Goal: Task Accomplishment & Management: Manage account settings

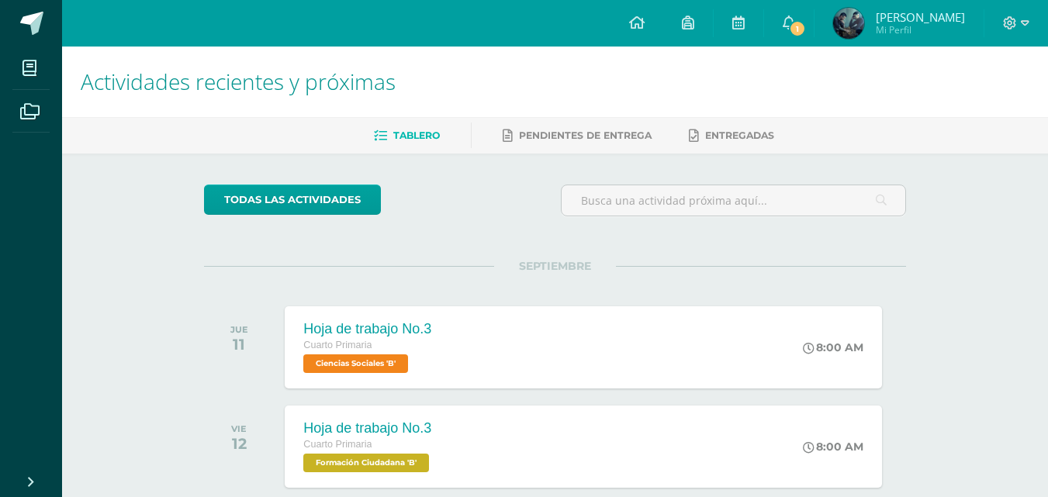
click at [444, 275] on div "SEPTIEMBRE JUE 11 Hoja de trabajo No.3 Cuarto Primaria Ciencias Sociales 'B' 8:…" at bounding box center [555, 328] width 702 height 125
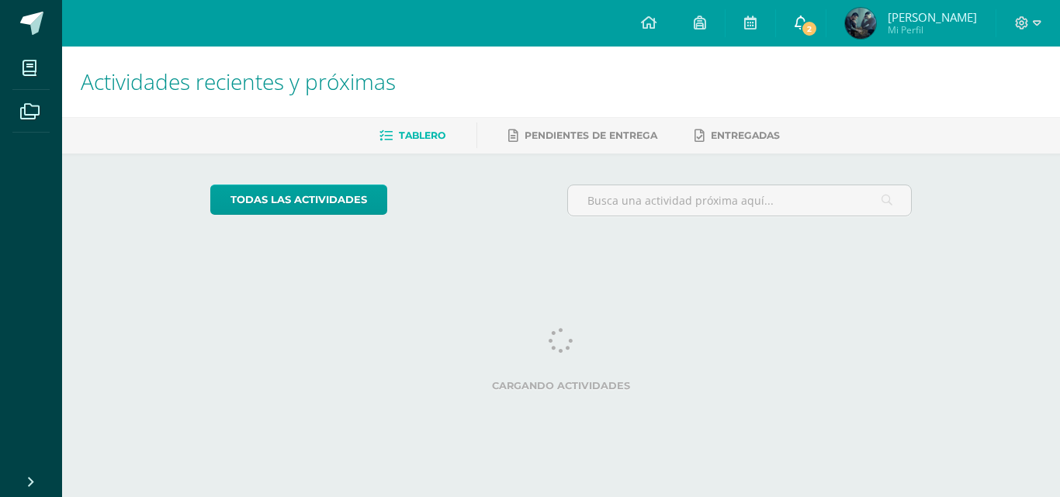
click at [807, 21] on link "2" at bounding box center [801, 23] width 50 height 47
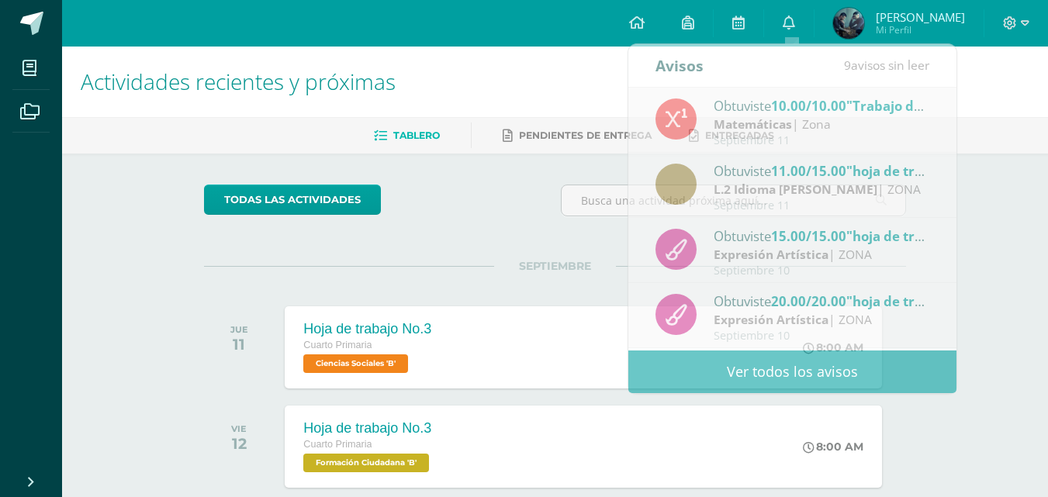
click at [1034, 22] on div at bounding box center [1017, 23] width 64 height 47
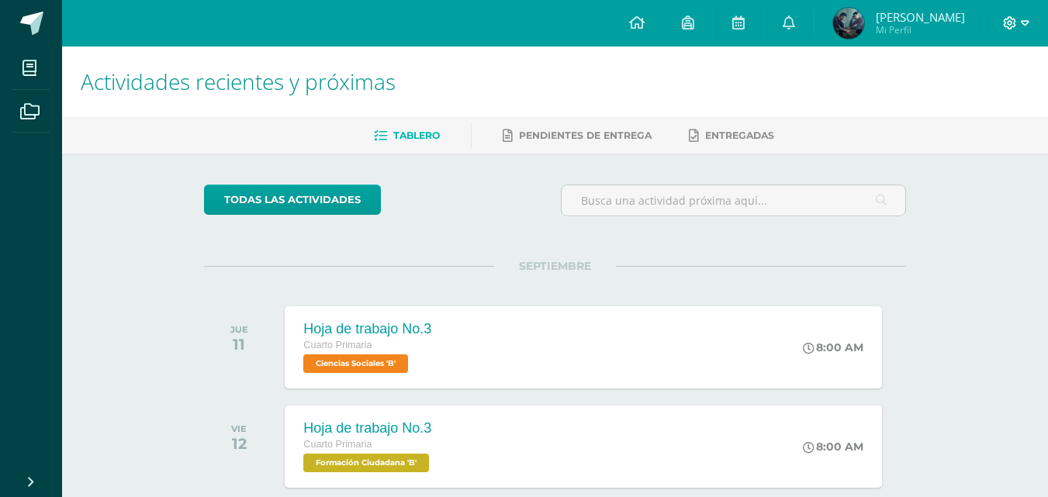
click at [1020, 22] on span at bounding box center [1016, 23] width 26 height 17
click at [994, 102] on span "Cerrar sesión" at bounding box center [977, 106] width 70 height 15
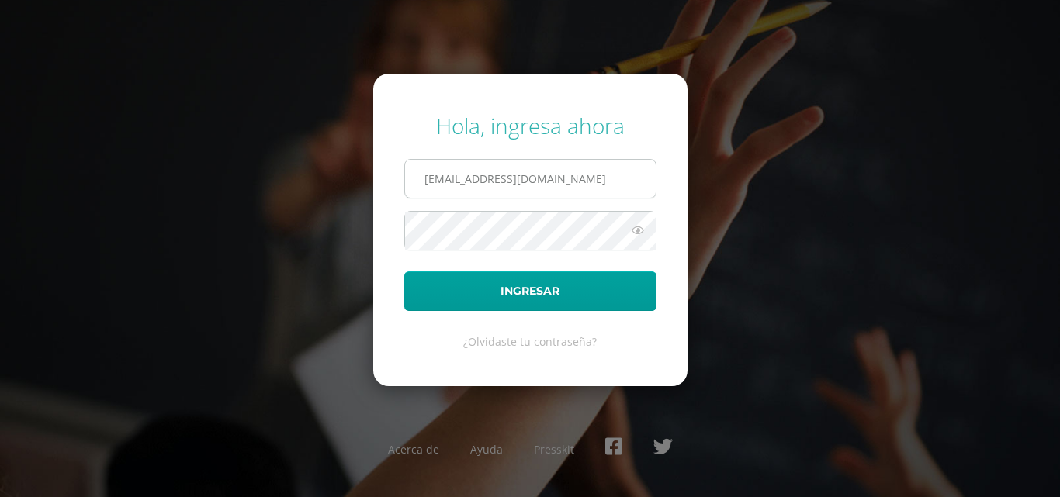
click at [576, 186] on input "2021058@laestrella.edu.gt" at bounding box center [530, 179] width 251 height 38
type input "2021225@laestrella.edu.gt"
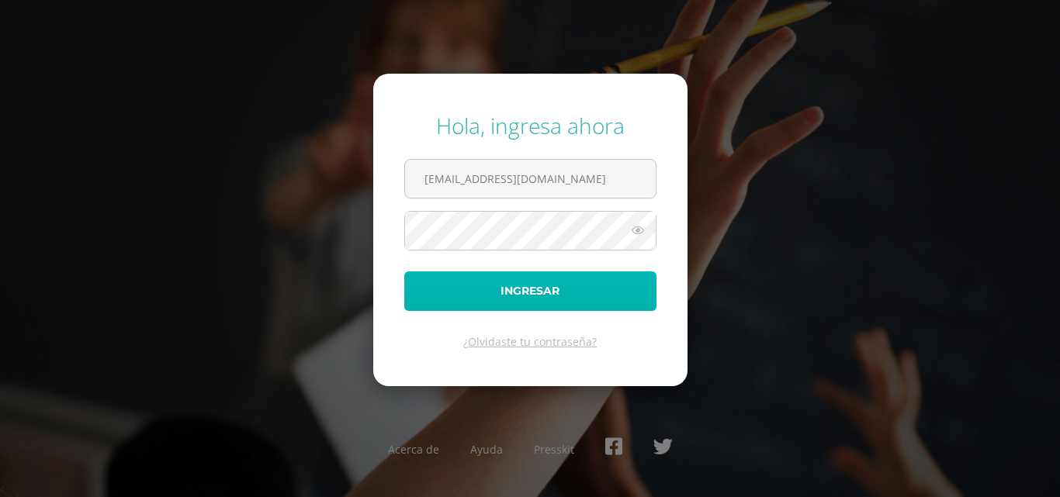
click at [544, 282] on button "Ingresar" at bounding box center [530, 292] width 252 height 40
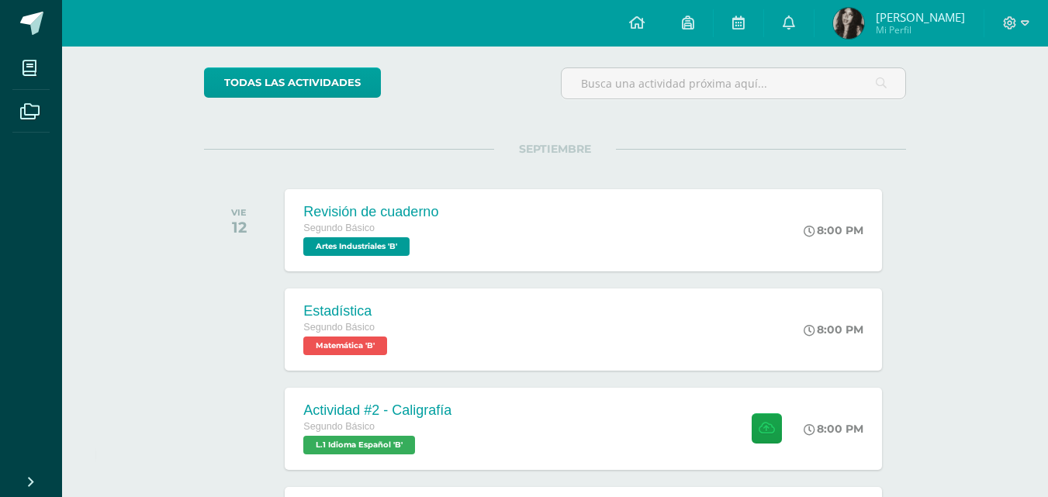
scroll to position [151, 0]
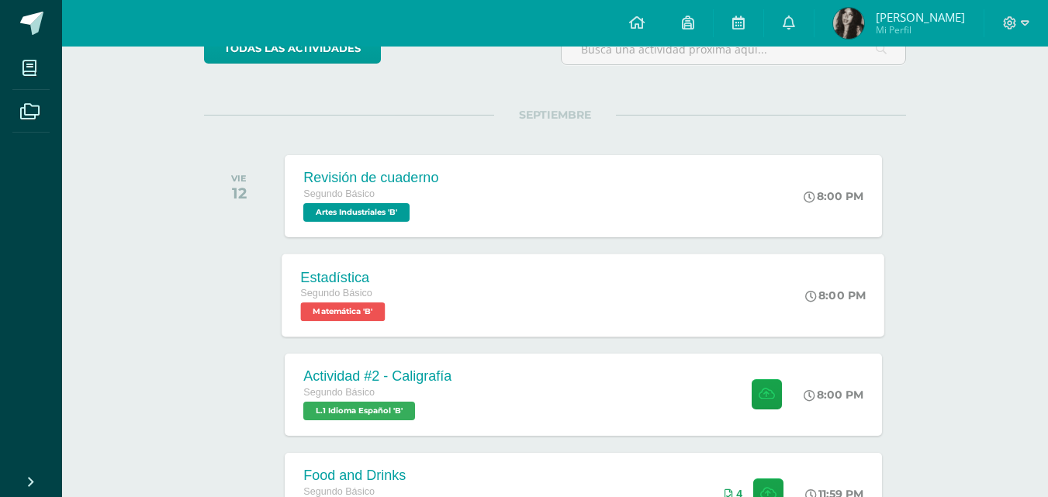
click at [704, 293] on div "Estadística Segundo Básico Matemática 'B' 8:00 PM Estadística Matemática Cargan…" at bounding box center [583, 295] width 603 height 83
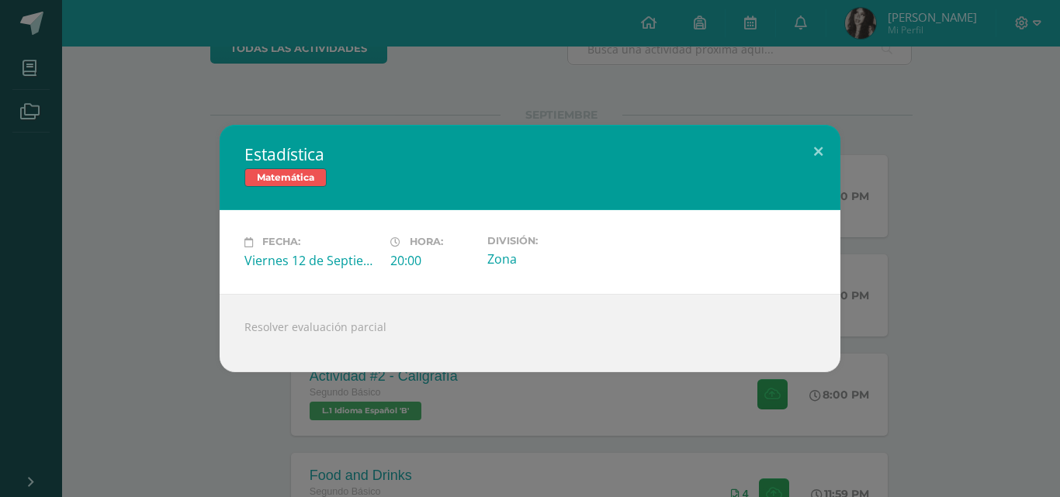
click at [937, 255] on div "Estadística Matemática Fecha: Viernes 12 de Septiembre Hora: 20:00 División: Zo…" at bounding box center [530, 248] width 1048 height 247
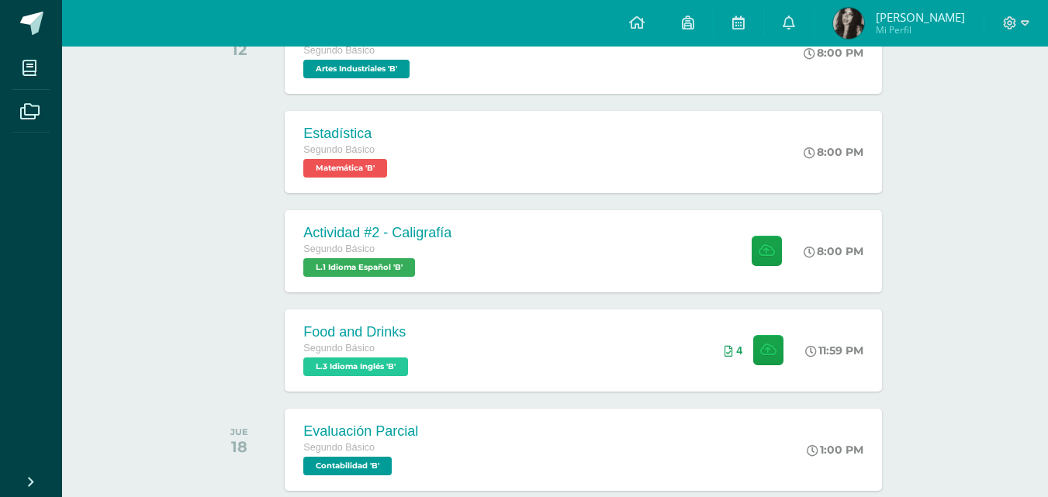
scroll to position [330, 0]
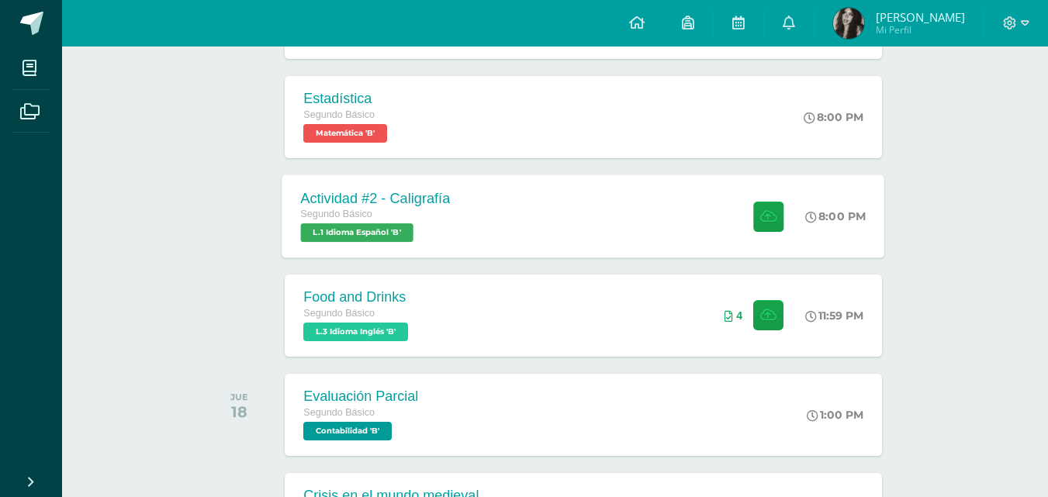
click at [649, 212] on div "Actividad #2 - Caligrafía Segundo Básico L.1 Idioma Español 'B' 8:00 PM Activid…" at bounding box center [583, 216] width 603 height 83
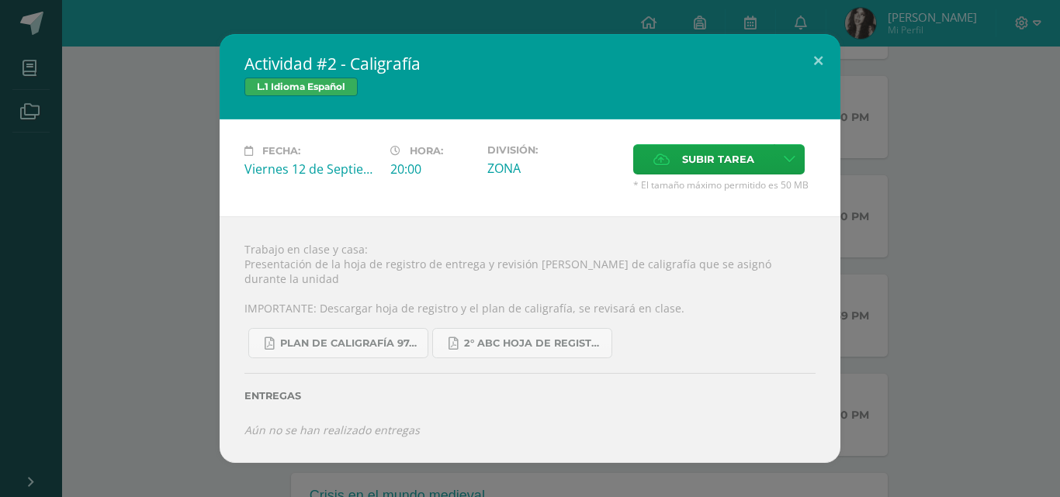
click at [1000, 200] on div "Actividad #2 - Caligrafía L.1 Idioma Español Fecha: Viernes 12 de Septiembre Ho…" at bounding box center [530, 248] width 1048 height 428
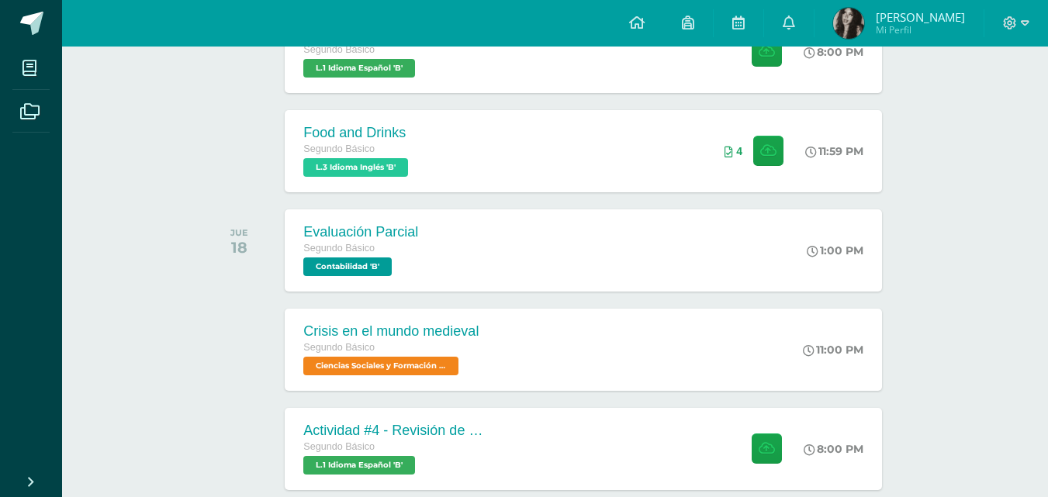
scroll to position [518, 0]
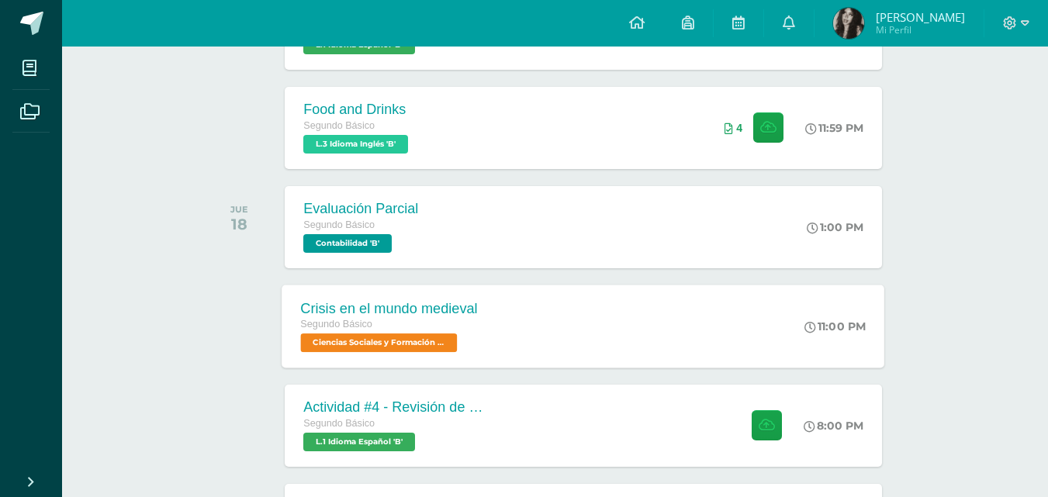
click at [766, 355] on div "Crisis en el mundo medieval Segundo Básico Ciencias Sociales y Formación Ciudad…" at bounding box center [583, 326] width 603 height 83
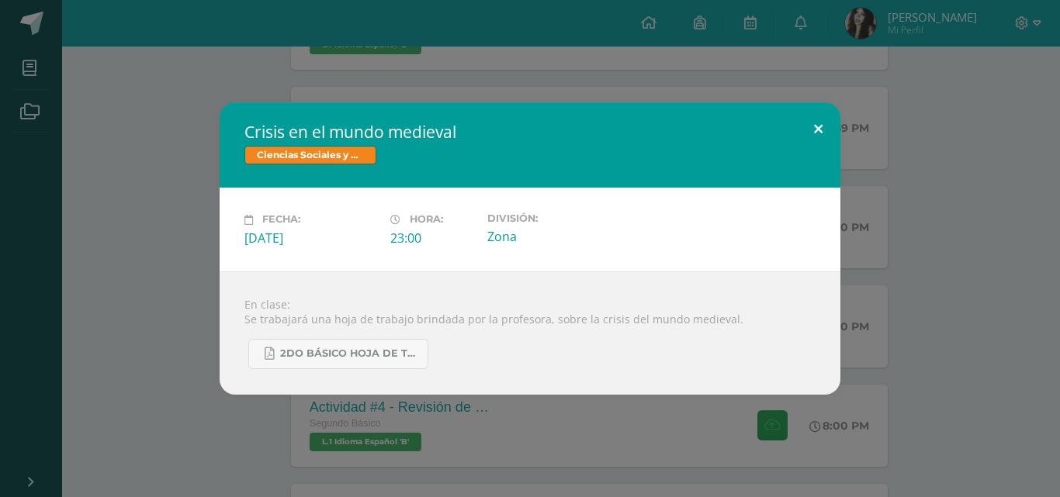
click at [817, 140] on button at bounding box center [818, 128] width 44 height 53
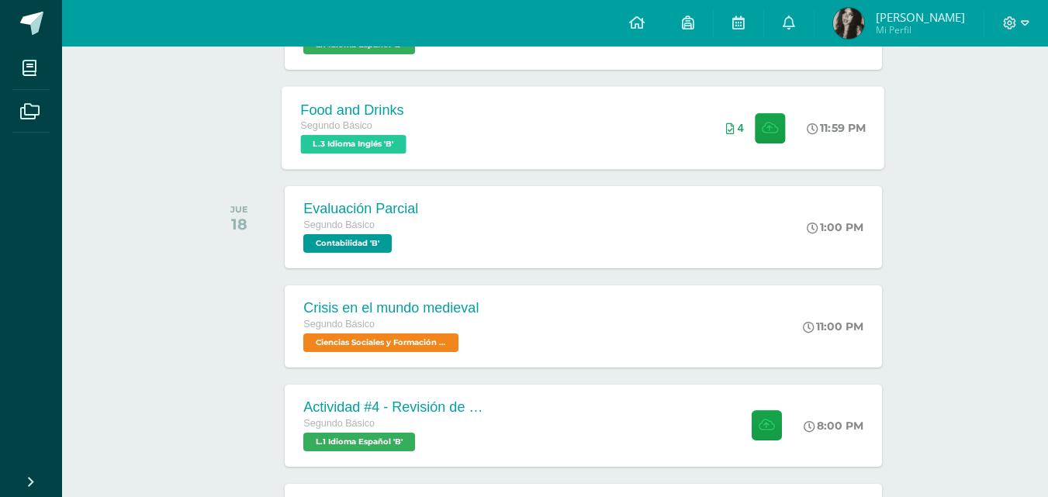
click at [320, 161] on div "Food and Drinks Segundo Básico L.3 Idioma Inglés 'B'" at bounding box center [355, 127] width 147 height 83
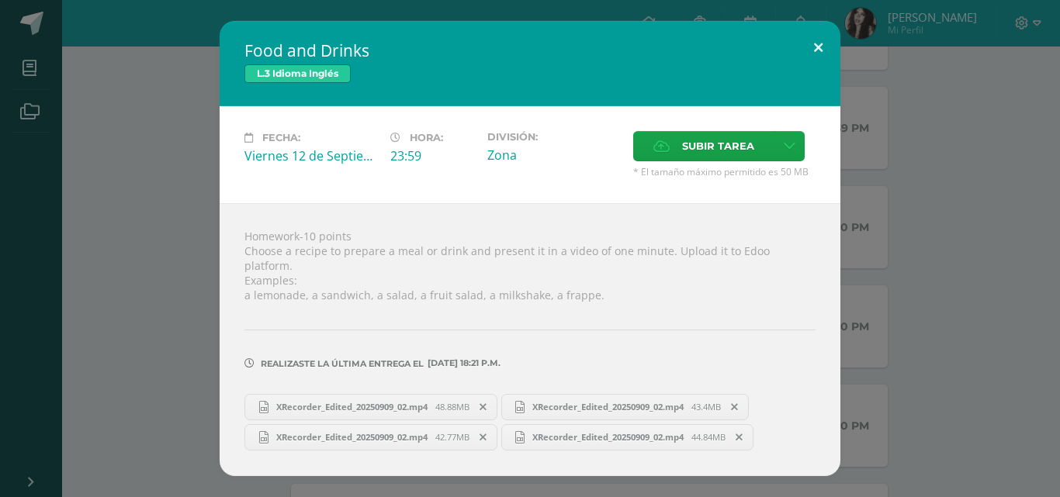
click at [818, 45] on button at bounding box center [818, 47] width 44 height 53
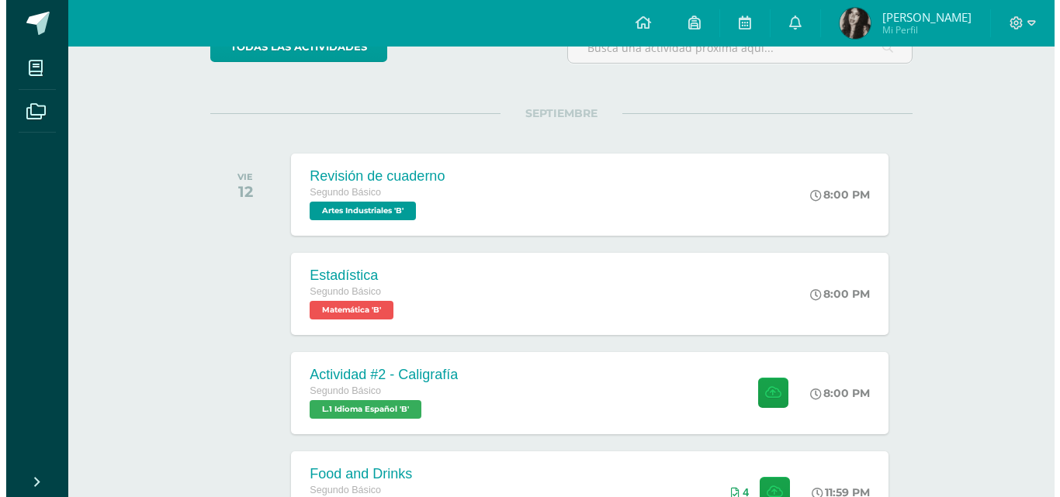
scroll to position [169, 0]
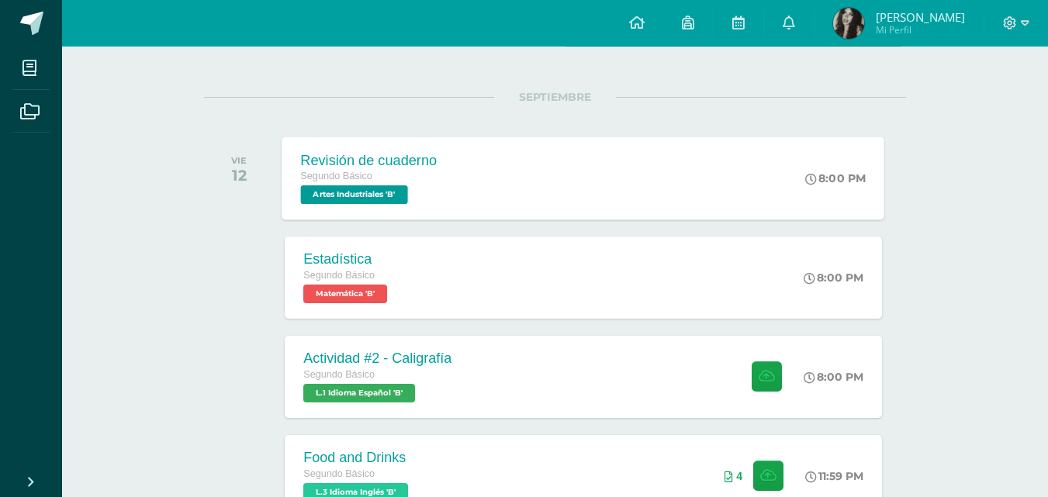
click at [525, 179] on div "Revisión de cuaderno Segundo Básico Artes Industriales 'B' 8:00 PM Revisión de …" at bounding box center [583, 178] width 603 height 83
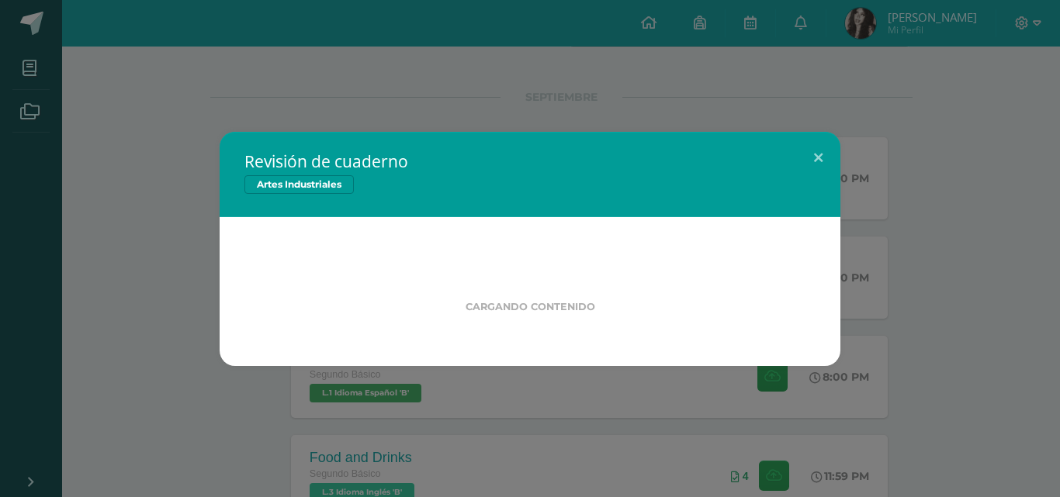
drag, startPoint x: 525, startPoint y: 179, endPoint x: 513, endPoint y: 213, distance: 36.1
click at [513, 213] on div "Revisión de cuaderno Artes Industriales" at bounding box center [530, 174] width 621 height 85
